Goal: Task Accomplishment & Management: Manage account settings

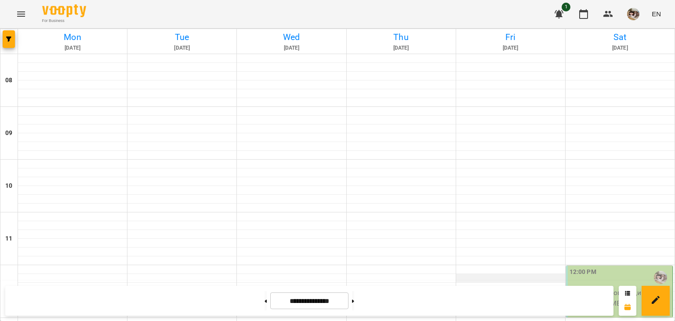
scroll to position [395, 0]
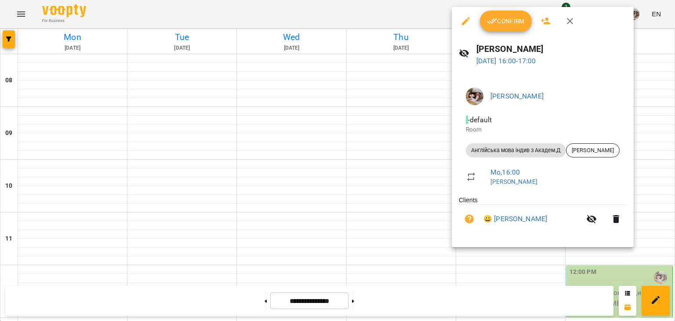
drag, startPoint x: 511, startPoint y: 23, endPoint x: 526, endPoint y: 52, distance: 32.4
click at [511, 23] on span "Confirm" at bounding box center [506, 21] width 38 height 11
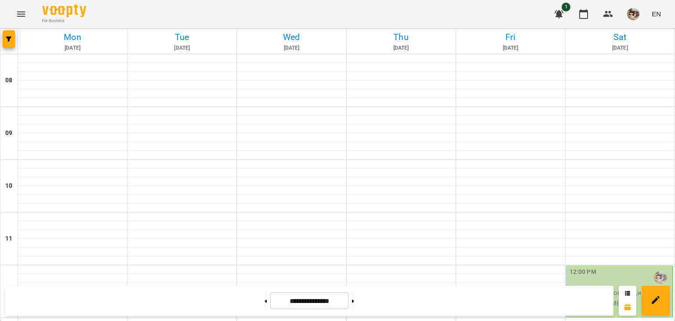
scroll to position [88, 0]
click at [591, 267] on div "12:00 PM" at bounding box center [620, 277] width 101 height 20
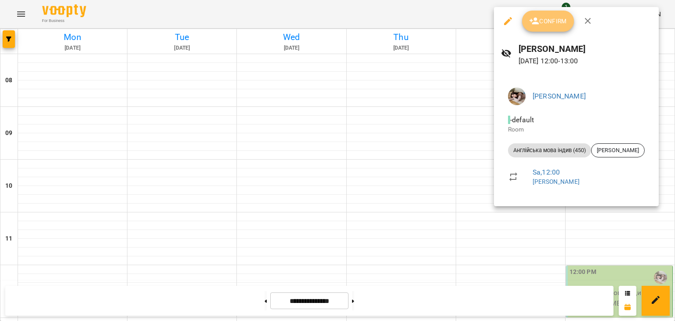
click at [558, 29] on button "Confirm" at bounding box center [548, 21] width 52 height 21
